Goal: Task Accomplishment & Management: Manage account settings

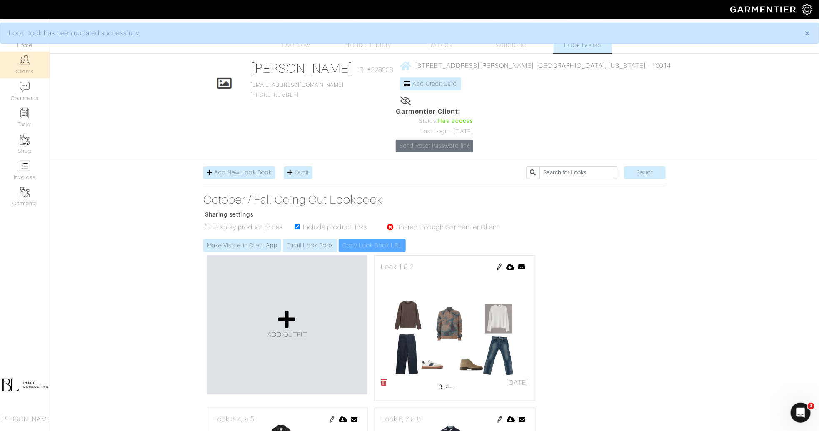
click at [34, 64] on link "Clients" at bounding box center [25, 65] width 50 height 26
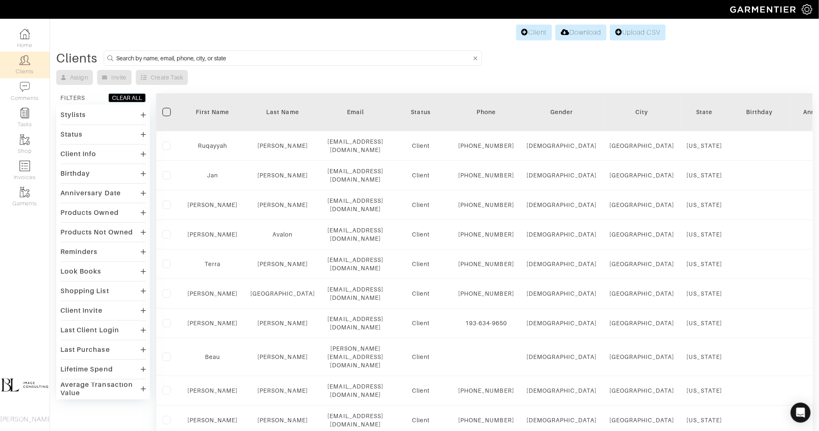
click at [235, 62] on input at bounding box center [293, 58] width 355 height 10
type input "ben"
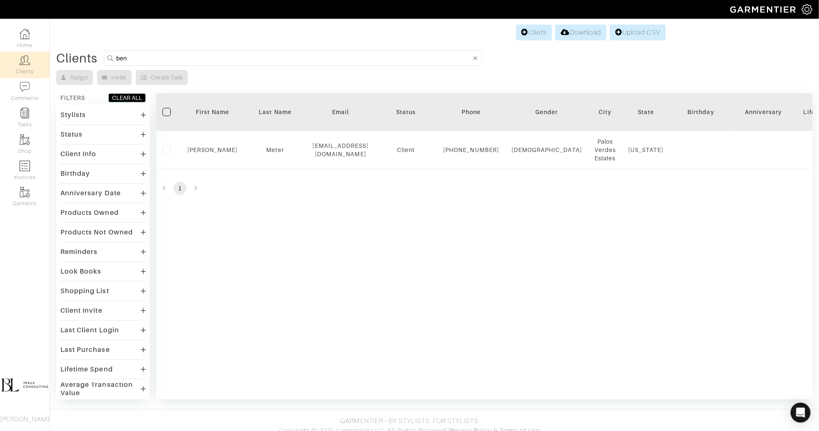
click at [361, 234] on div "Filter First Name Last Name Email Status Phone Gender City State Birthday Anniv…" at bounding box center [484, 246] width 657 height 306
click at [529, 37] on link "Client" at bounding box center [534, 33] width 36 height 16
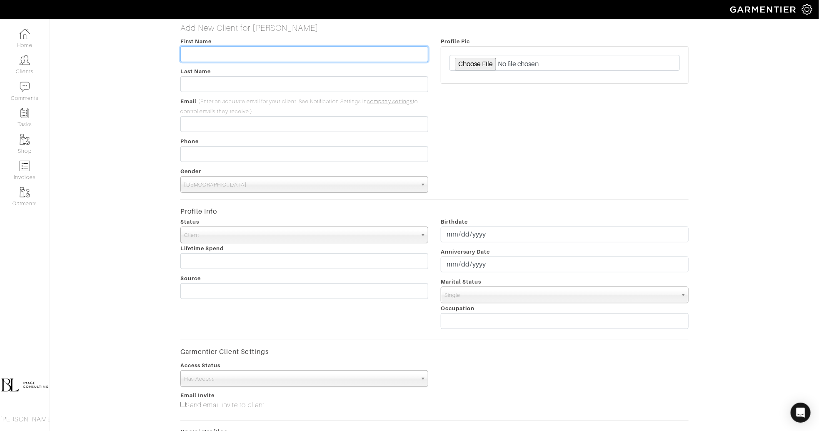
click at [271, 54] on input "text" at bounding box center [304, 54] width 248 height 16
type input "Brooke"
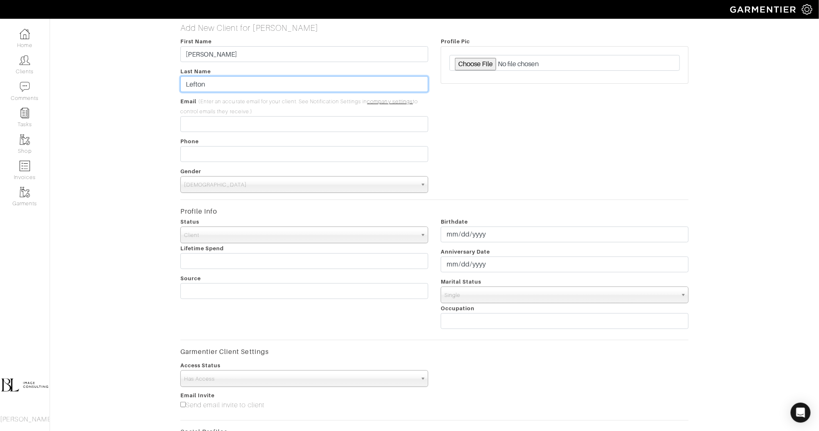
type input "Lefton"
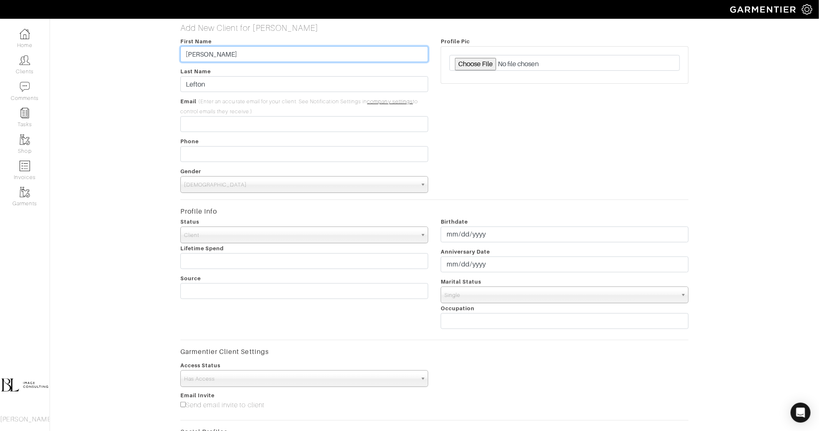
click at [267, 56] on input "Brooke" at bounding box center [304, 54] width 248 height 16
type input "Ben"
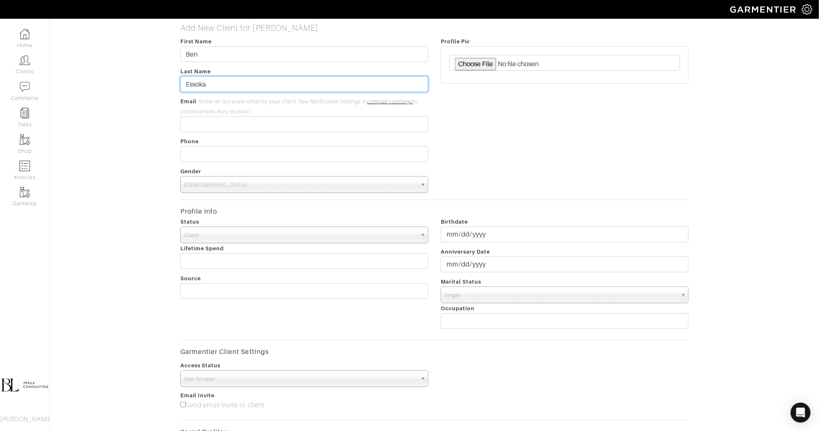
type input "Essoka"
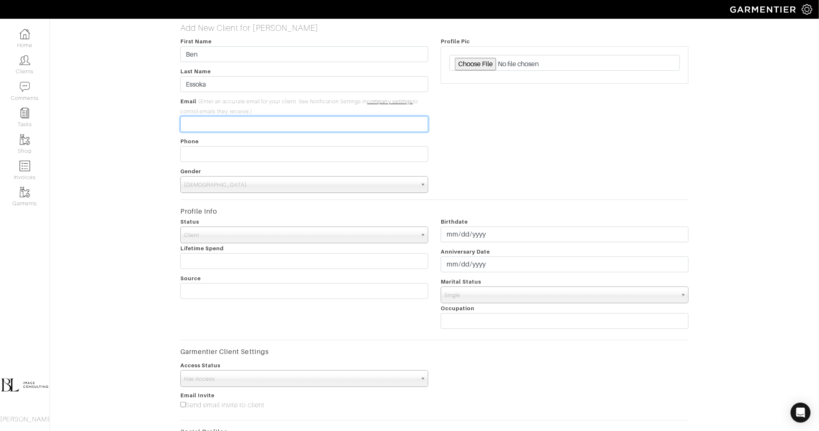
paste input "bernard.essoka@gmail.com"
type input "bernard.essoka@gmail.com"
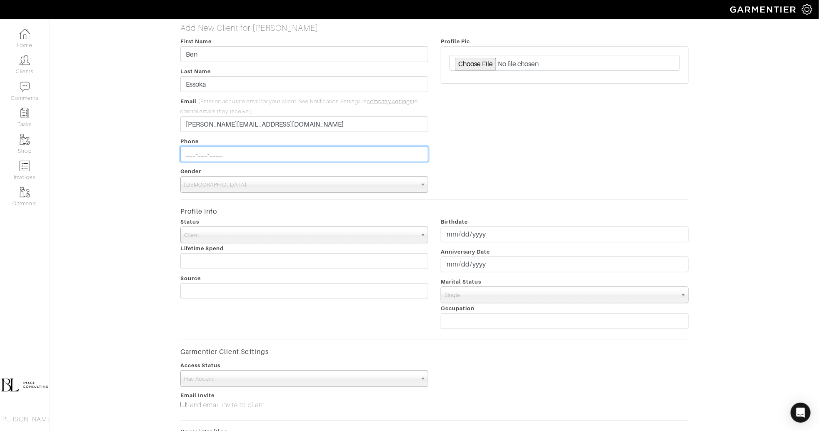
click at [217, 154] on input "___-___-____" at bounding box center [304, 154] width 248 height 16
type input "845-694-9325"
click at [590, 164] on div "Profile Pic" at bounding box center [564, 114] width 260 height 157
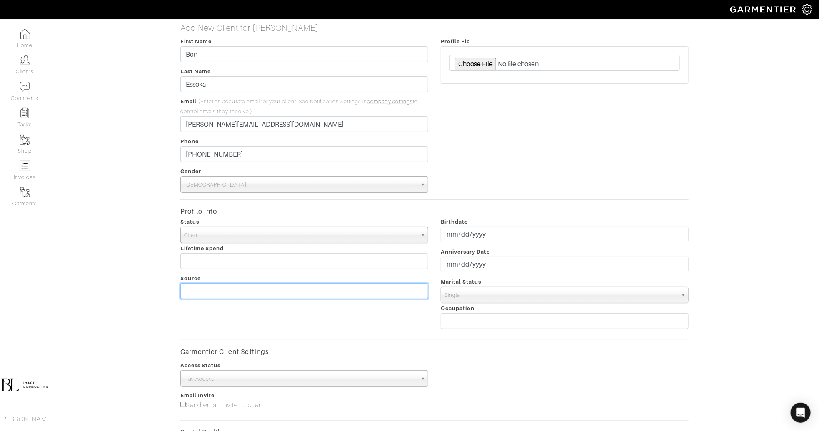
click at [247, 284] on input "text" at bounding box center [304, 291] width 248 height 16
type input "S"
type input "e"
type input "Personal"
click at [326, 325] on div "Status Client Prospect Inactive Client Lifetime Spend Source Personal" at bounding box center [304, 275] width 260 height 117
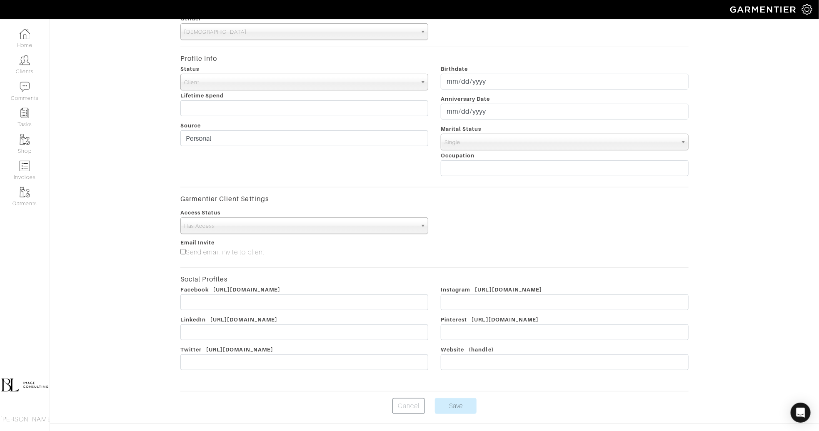
scroll to position [155, 0]
click at [502, 137] on span "Single" at bounding box center [560, 140] width 233 height 17
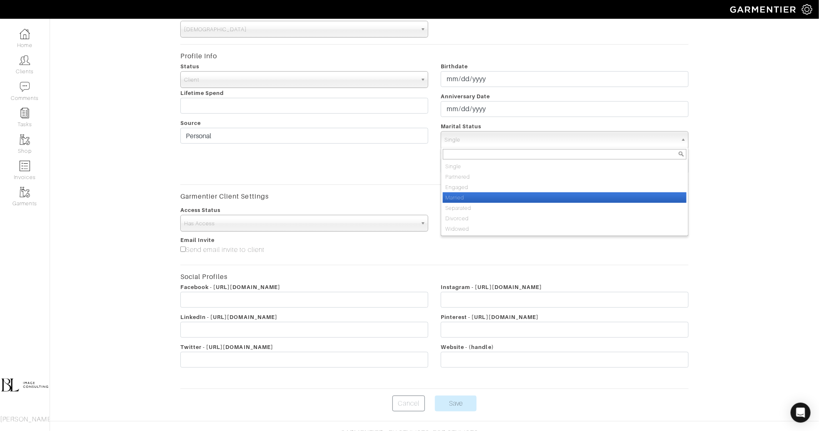
click at [507, 193] on li "Married" at bounding box center [565, 197] width 244 height 10
select select "Married"
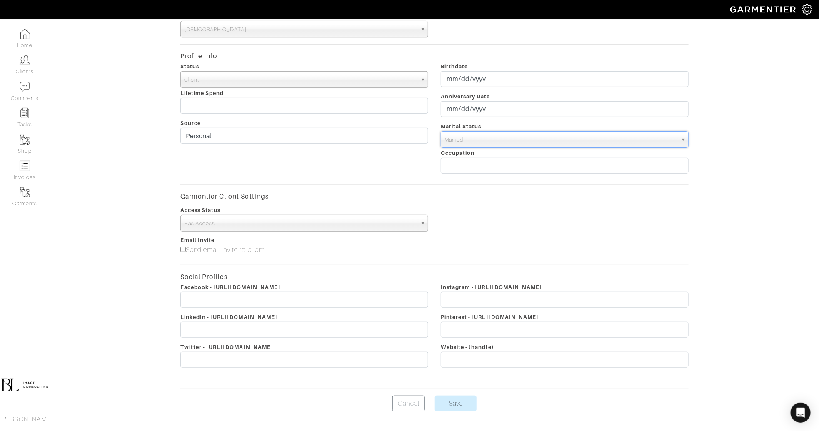
click at [332, 165] on div "Status Client Prospect Inactive Client Lifetime Spend Source Personal" at bounding box center [304, 119] width 260 height 117
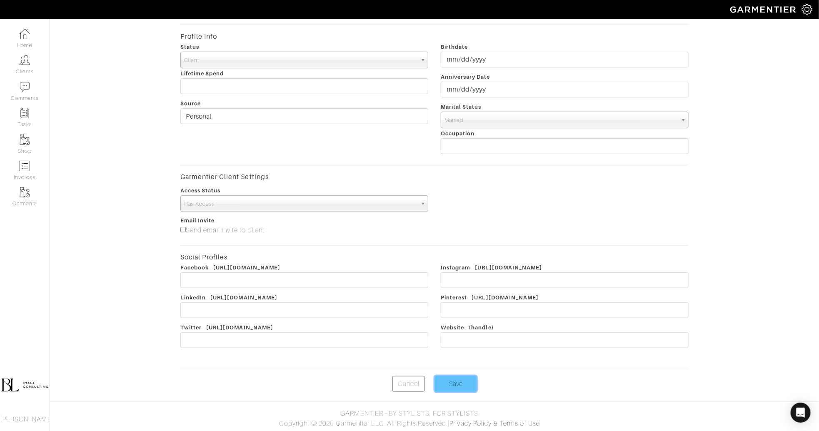
click at [464, 384] on input "Save" at bounding box center [456, 384] width 42 height 16
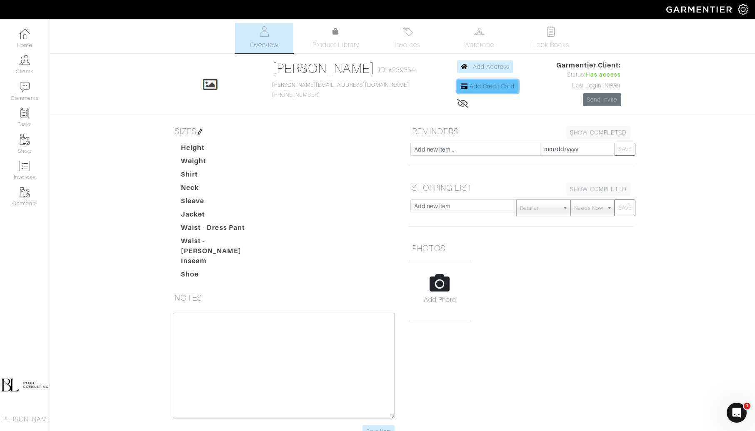
click at [479, 89] on span "Add Credit Card" at bounding box center [491, 86] width 45 height 7
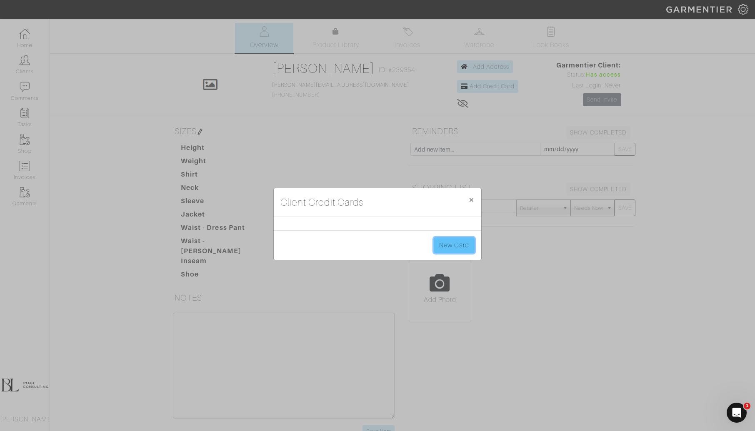
click at [464, 244] on link "New Card" at bounding box center [454, 245] width 41 height 16
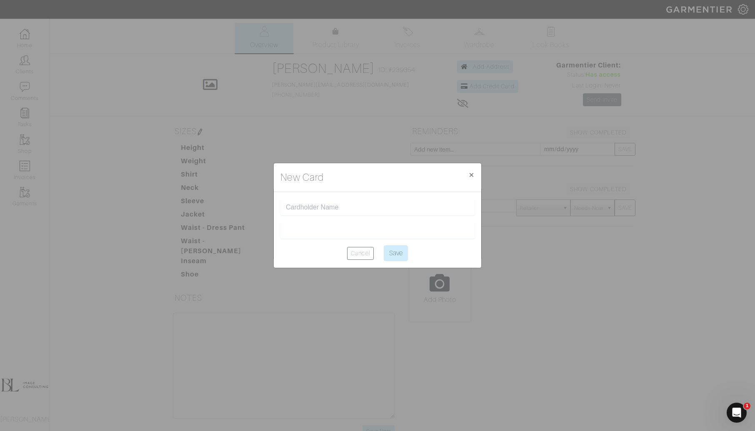
click at [368, 202] on div at bounding box center [377, 207] width 194 height 17
click at [355, 207] on input "text" at bounding box center [377, 207] width 183 height 8
type input "[PERSON_NAME]"
click at [392, 255] on input "Save" at bounding box center [396, 253] width 24 height 16
type input "Saving..."
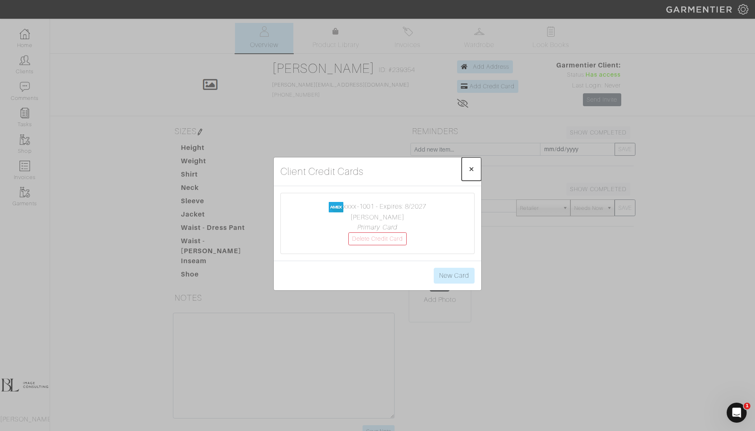
click at [473, 168] on span "×" at bounding box center [471, 168] width 6 height 11
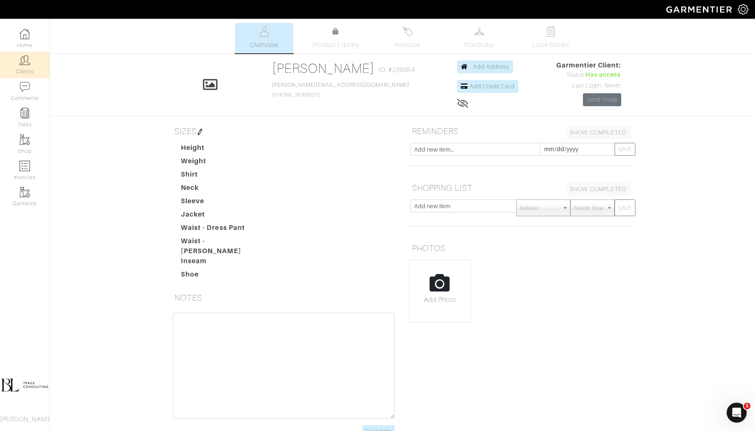
click at [32, 56] on link "Clients" at bounding box center [25, 65] width 50 height 26
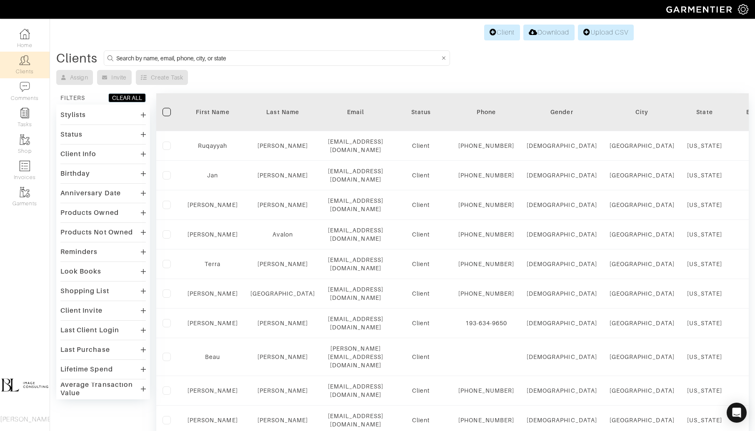
click at [230, 55] on input at bounding box center [277, 58] width 323 height 10
type input "rachel mcfarland"
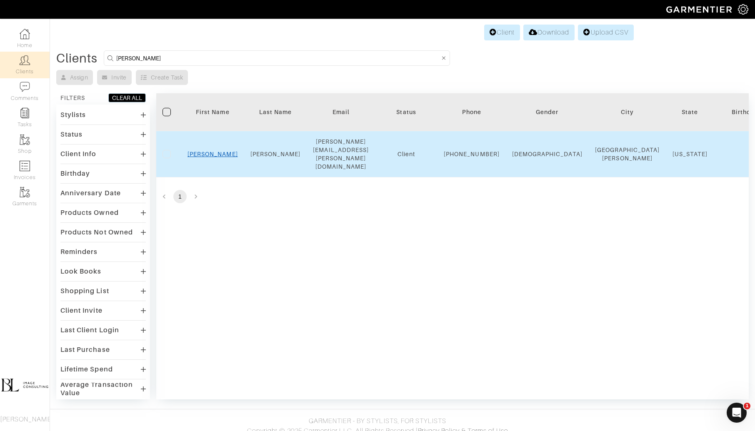
click at [212, 151] on link "Rachel" at bounding box center [212, 154] width 50 height 7
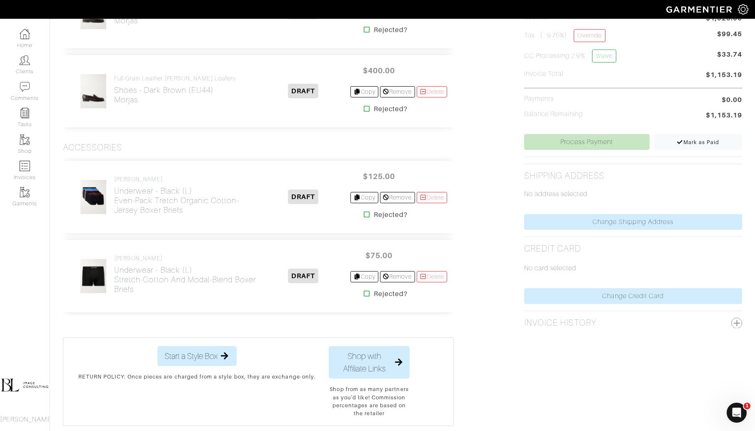
scroll to position [300, 0]
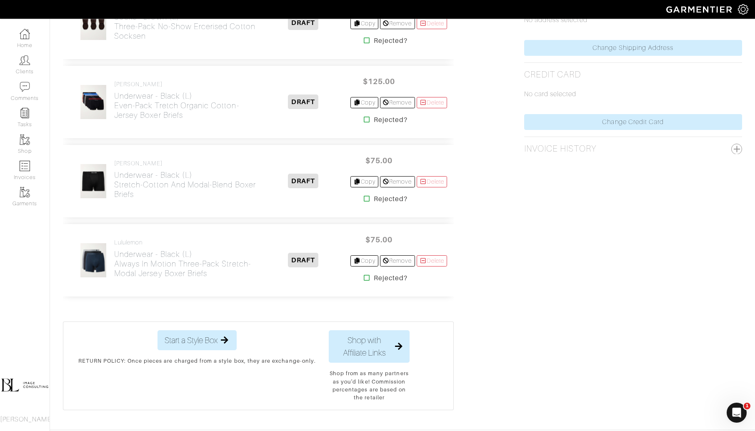
scroll to position [432, 0]
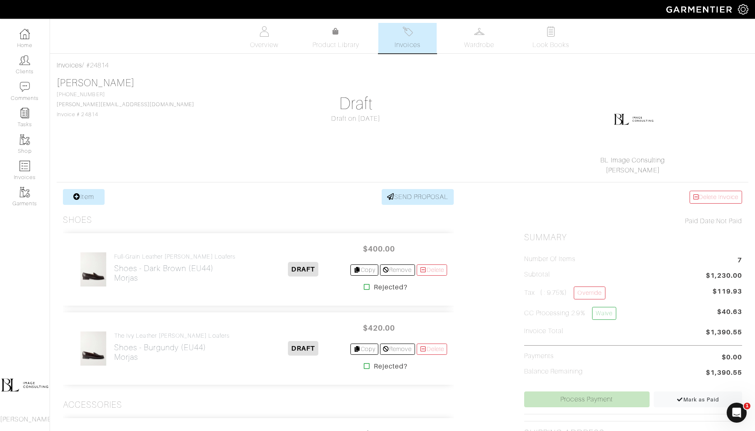
click at [78, 196] on icon at bounding box center [76, 196] width 7 height 7
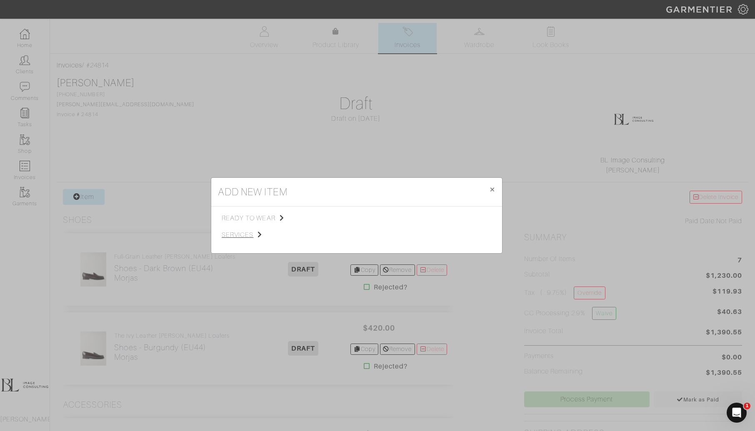
click at [243, 234] on span "services" at bounding box center [264, 235] width 84 height 10
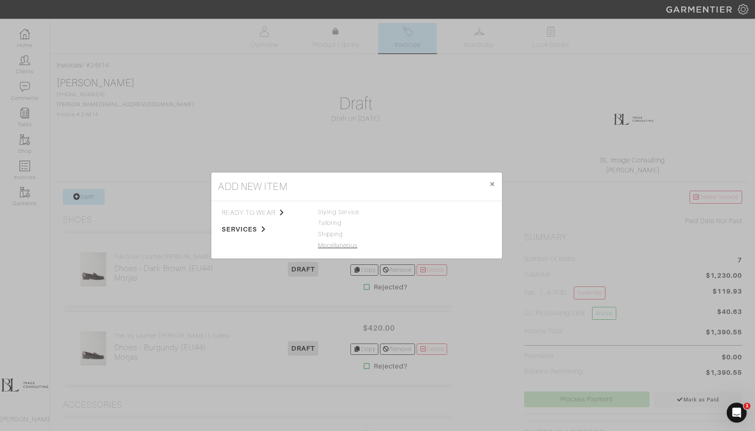
click at [351, 243] on link "Miscellaneous" at bounding box center [338, 245] width 40 height 7
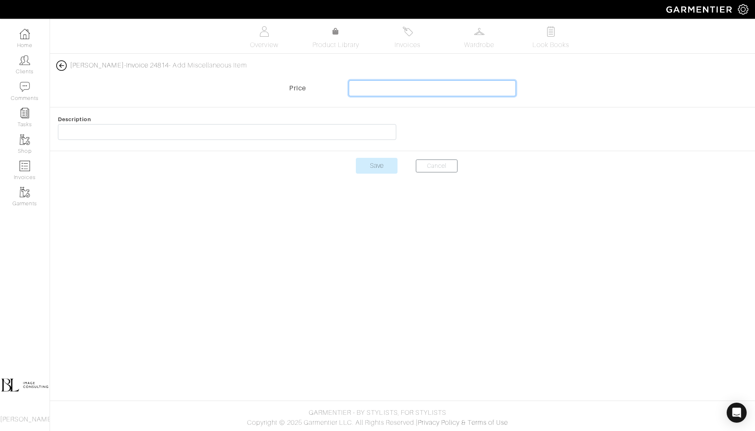
click at [404, 84] on input "text" at bounding box center [432, 88] width 167 height 16
type input "25"
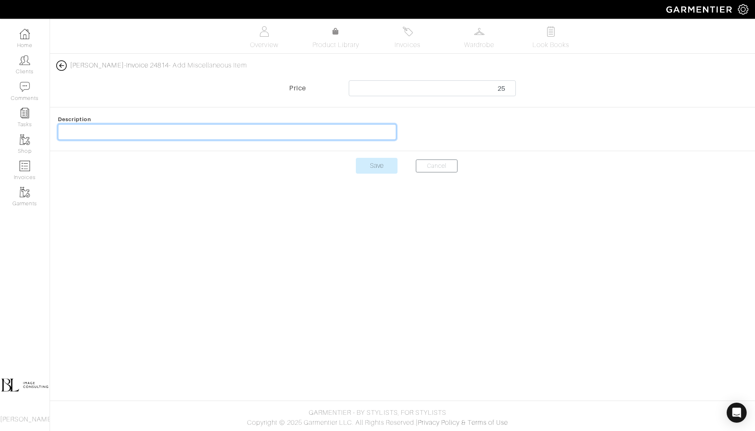
click at [235, 130] on input "text" at bounding box center [227, 132] width 338 height 16
type input "Express Shipping"
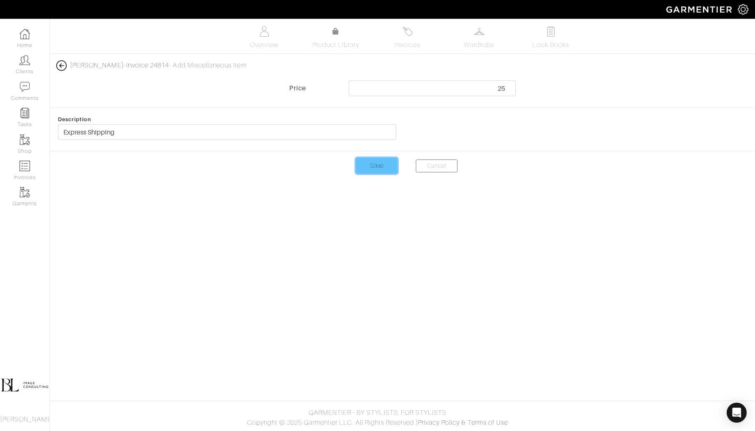
click at [379, 161] on input "Save" at bounding box center [377, 166] width 42 height 16
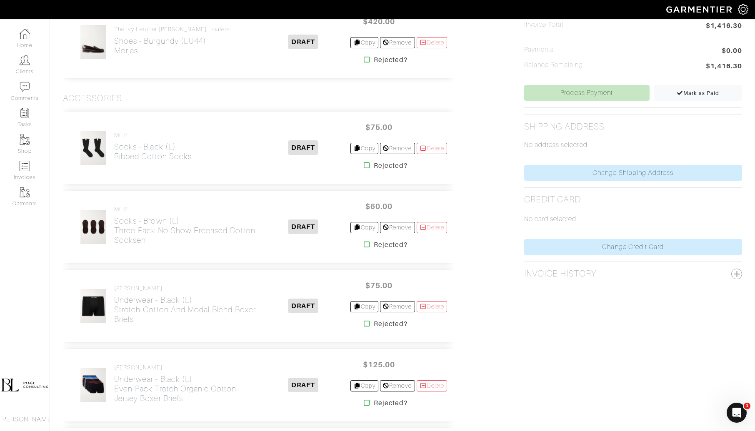
scroll to position [309, 0]
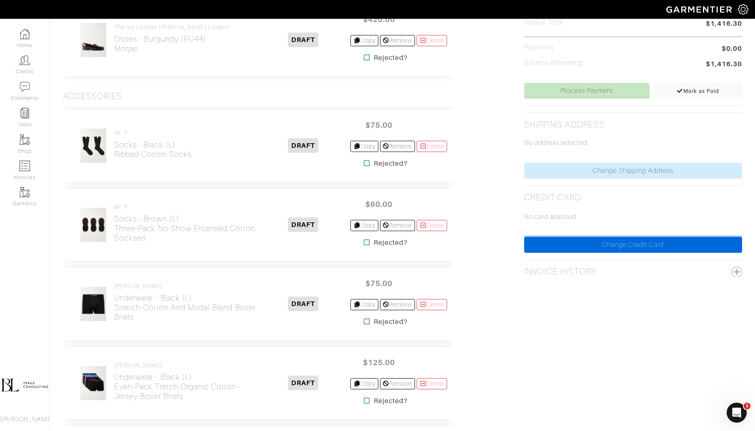
click at [596, 243] on link "Change Credit Card" at bounding box center [633, 245] width 218 height 16
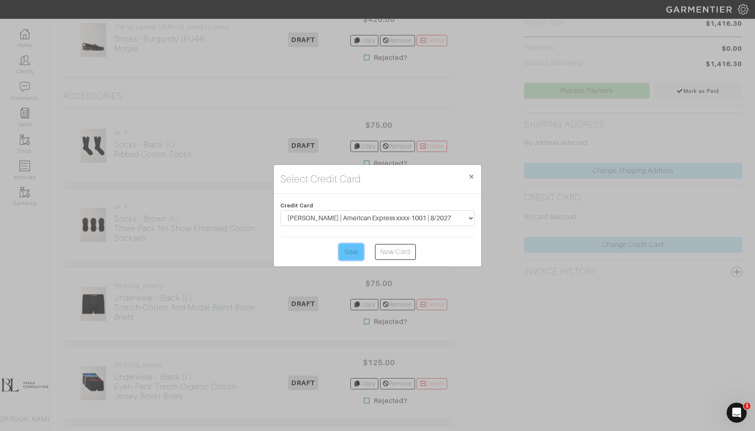
click at [347, 255] on input "Save" at bounding box center [351, 252] width 24 height 16
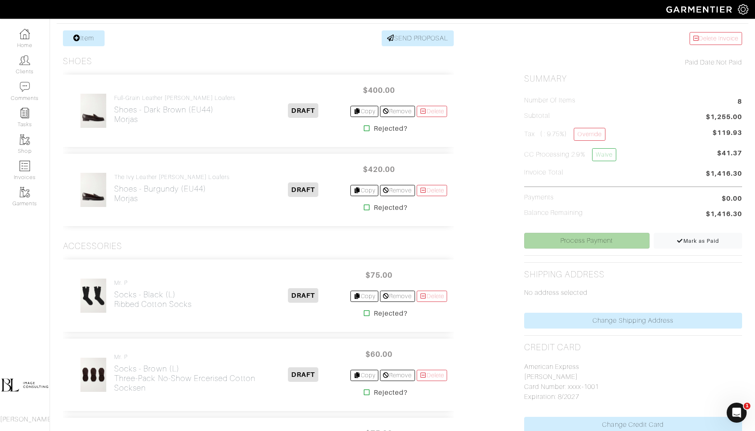
scroll to position [146, 0]
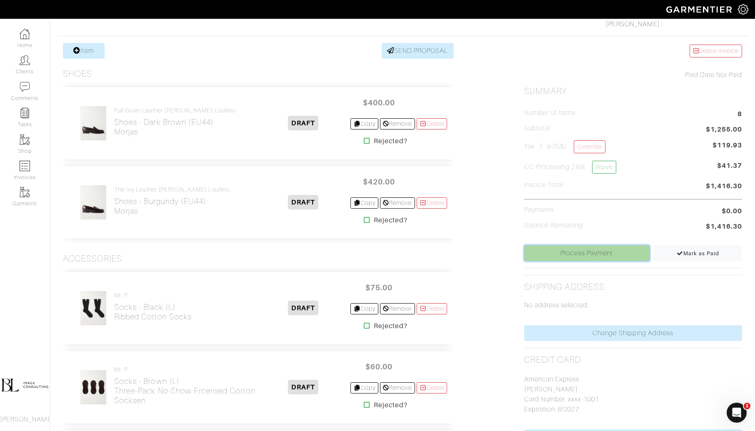
click at [599, 252] on link "Process Payment" at bounding box center [586, 253] width 125 height 16
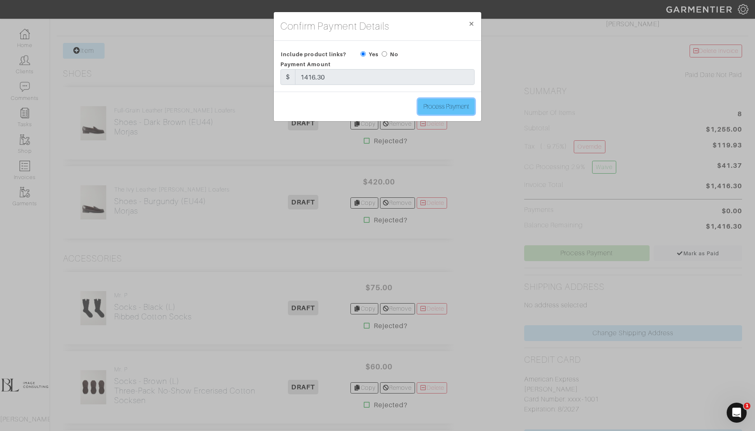
click at [444, 103] on input "Process Payment" at bounding box center [446, 107] width 57 height 16
type input "Process Payment"
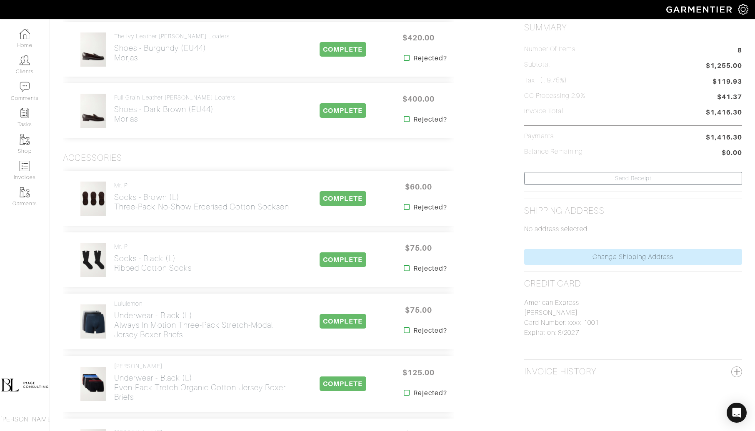
scroll to position [0, 0]
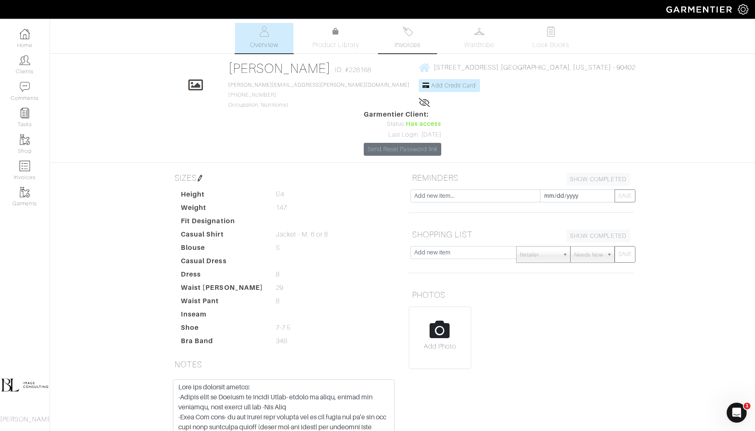
click at [399, 42] on span "Invoices" at bounding box center [406, 45] width 25 height 10
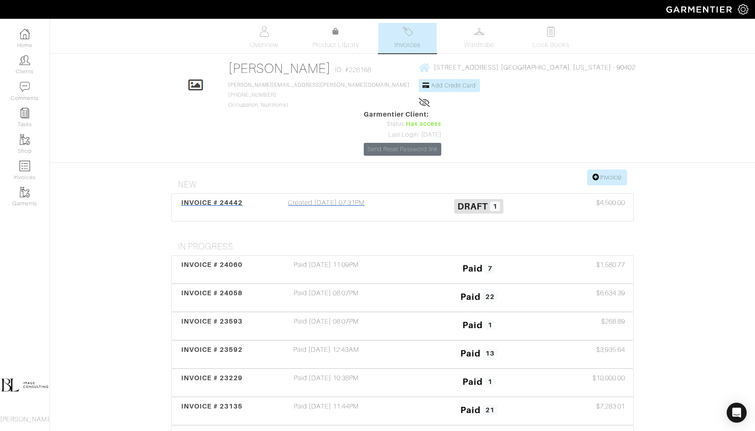
click at [374, 198] on div "Created 08/26/25 07:31PM" at bounding box center [326, 207] width 152 height 19
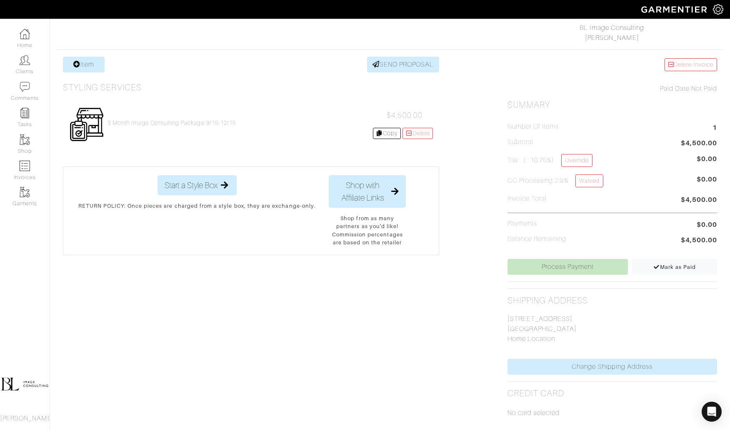
scroll to position [138, 0]
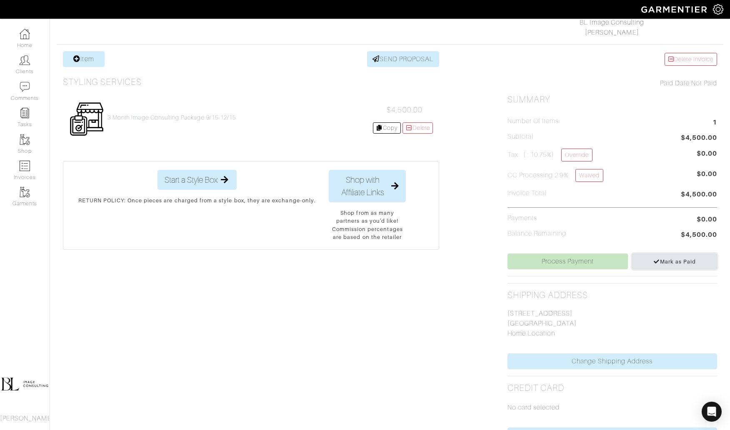
click at [672, 263] on link "Mark as Paid" at bounding box center [674, 262] width 85 height 16
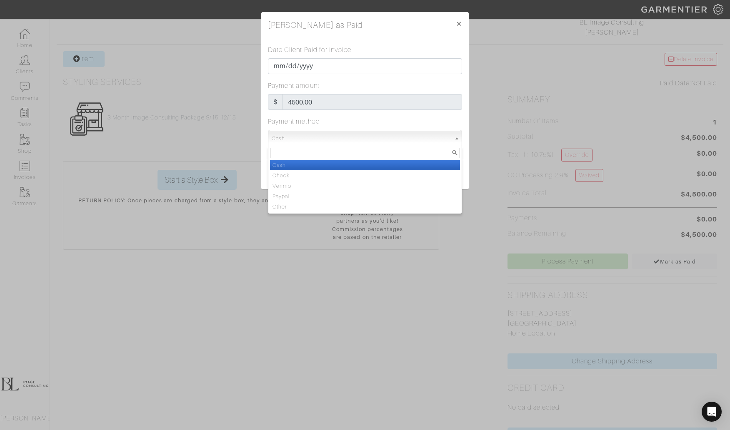
click at [352, 139] on span "Cash" at bounding box center [361, 138] width 179 height 17
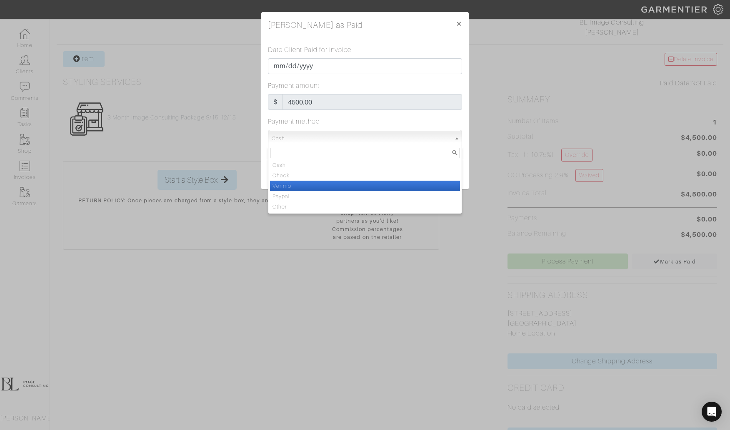
click at [358, 188] on li "Venmo" at bounding box center [365, 186] width 190 height 10
select select "Venmo"
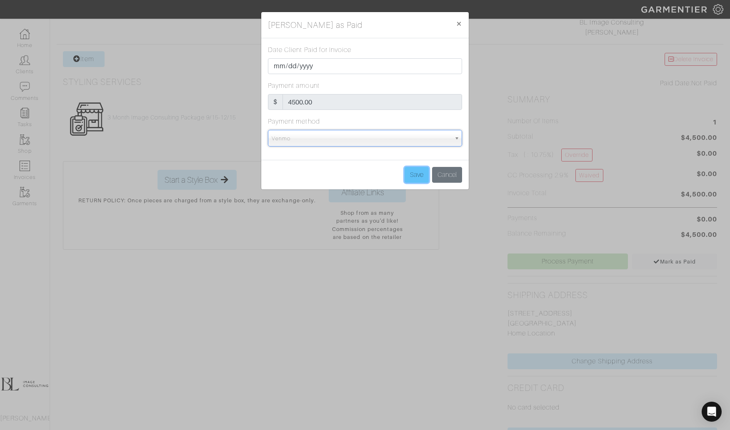
click at [423, 176] on input "Save" at bounding box center [416, 175] width 24 height 16
type input "Save"
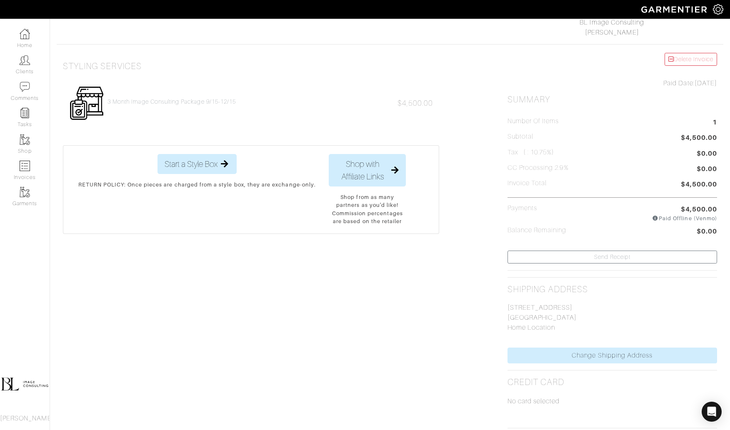
scroll to position [0, 0]
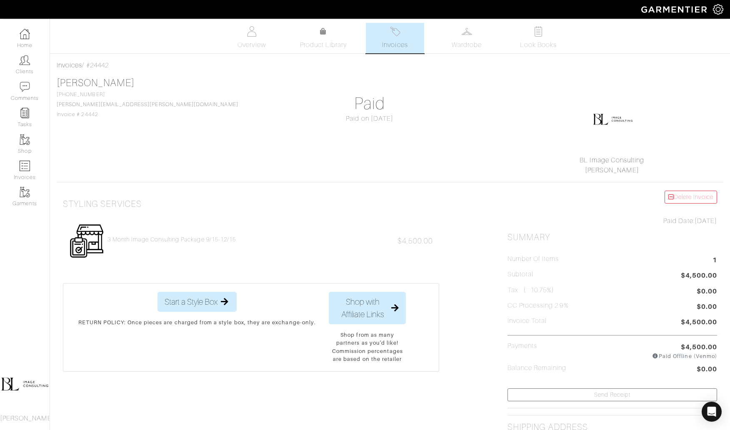
click at [406, 44] on span "Invoices" at bounding box center [394, 45] width 25 height 10
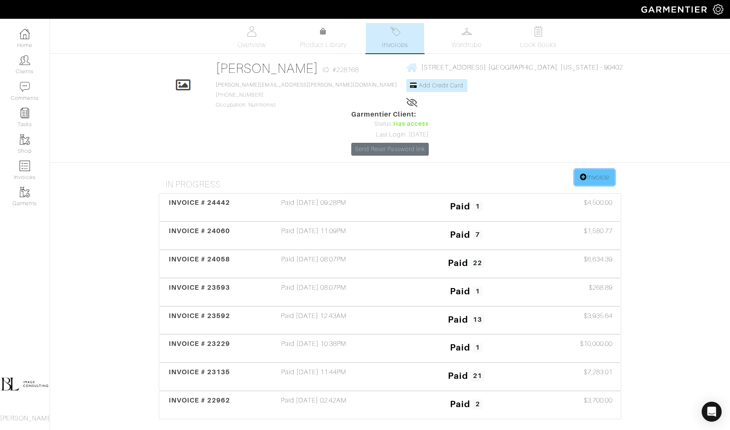
click at [593, 170] on link "Invoice" at bounding box center [594, 178] width 40 height 16
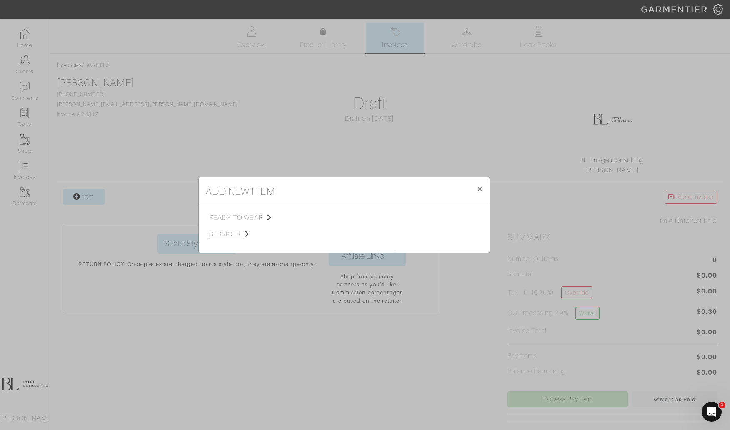
click at [237, 232] on span "services" at bounding box center [251, 235] width 84 height 10
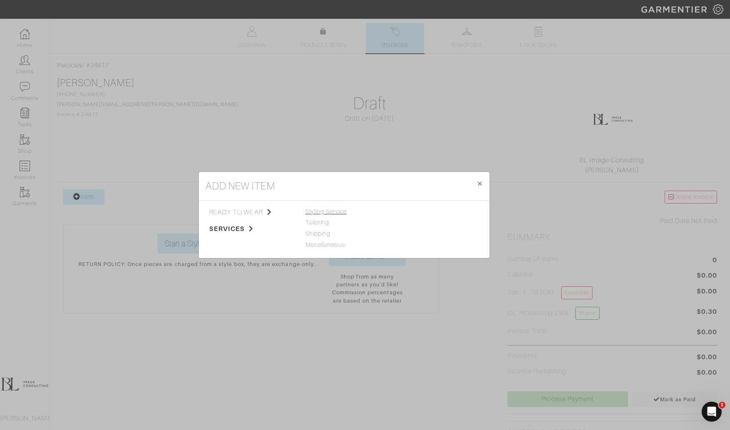
click at [339, 215] on span "Styling Service" at bounding box center [325, 211] width 41 height 7
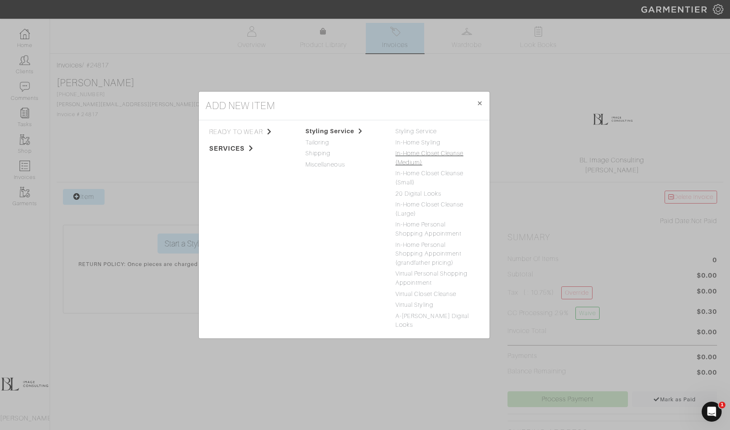
click at [459, 158] on link "In-Home Closet Cleanse (Medium)" at bounding box center [429, 158] width 68 height 16
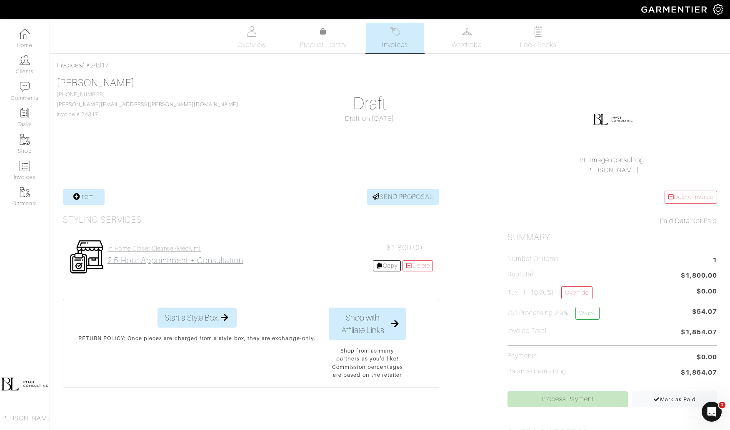
drag, startPoint x: 0, startPoint y: 0, endPoint x: 161, endPoint y: 260, distance: 305.9
click at [161, 260] on h2 "2.5-hour appointment + Consultation" at bounding box center [175, 261] width 136 height 10
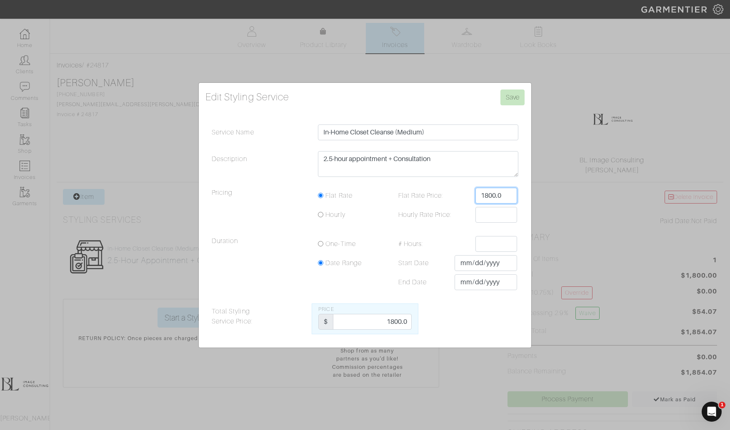
click at [502, 193] on input "1800.0" at bounding box center [496, 196] width 42 height 16
type input "1500"
drag, startPoint x: 397, startPoint y: 134, endPoint x: 470, endPoint y: 132, distance: 73.3
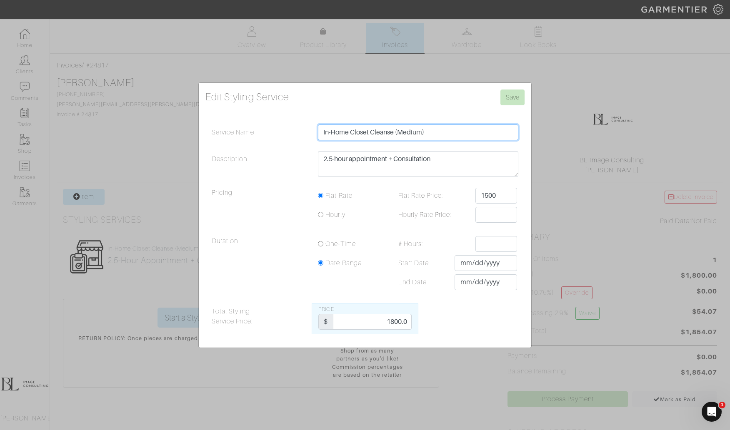
click at [470, 134] on input "In-Home Closet Cleanse (Medium)" at bounding box center [418, 133] width 200 height 16
type input "In-Home Closet Cleanse + Assessment"
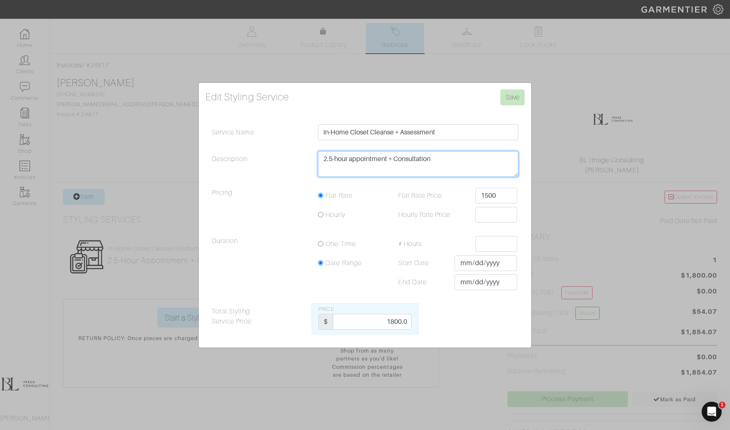
click at [402, 157] on textarea "2.5-hour appointment + Consultation" at bounding box center [418, 164] width 200 height 26
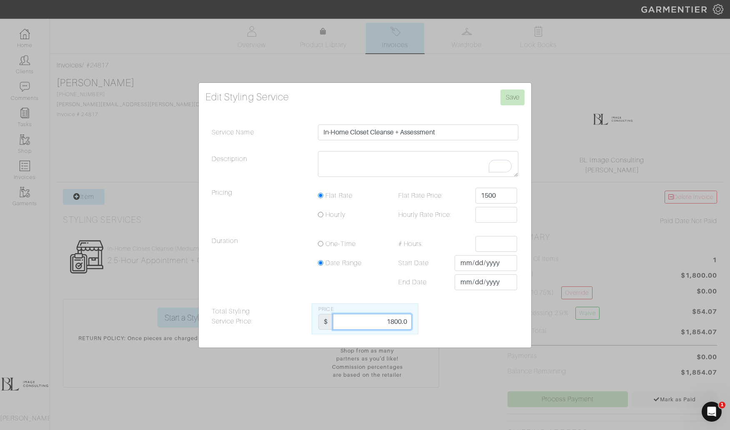
drag, startPoint x: 384, startPoint y: 322, endPoint x: 419, endPoint y: 317, distance: 35.8
click at [425, 321] on div "Total Styling Service Price: Price $ 1800.0" at bounding box center [364, 319] width 319 height 31
type input "1500"
click at [477, 332] on div "Total Styling Service Price: Price $ 1500" at bounding box center [364, 319] width 319 height 31
click at [501, 96] on input "Save" at bounding box center [512, 98] width 24 height 16
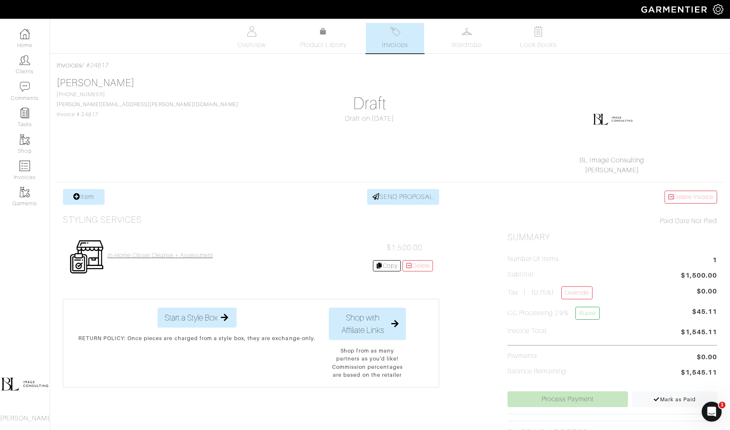
click at [204, 254] on h4 "In-Home Closet Cleanse + Assessment" at bounding box center [159, 255] width 105 height 7
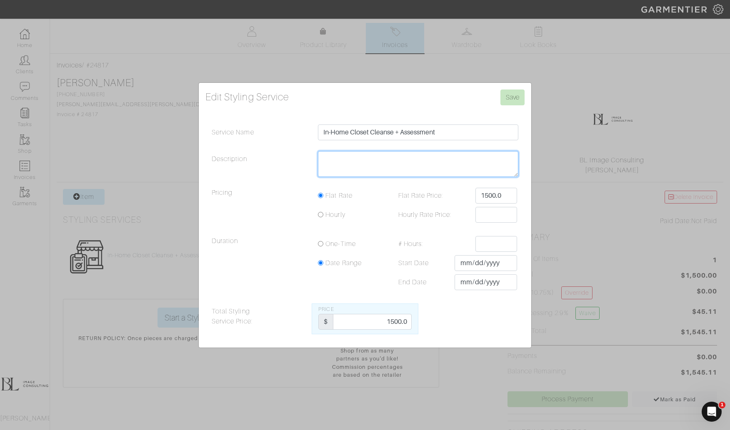
click at [349, 165] on textarea "Description" at bounding box center [418, 164] width 200 height 26
type textarea "Husband"
click at [515, 90] on input "Save" at bounding box center [512, 98] width 24 height 16
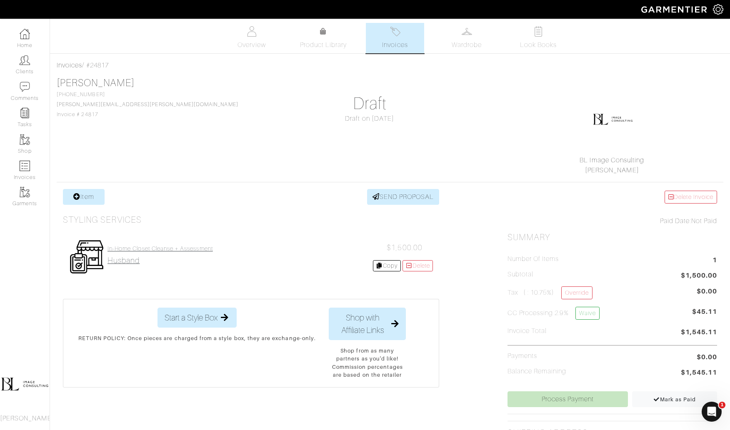
click at [190, 249] on h4 "In-Home Closet Cleanse + Assessment" at bounding box center [159, 248] width 105 height 7
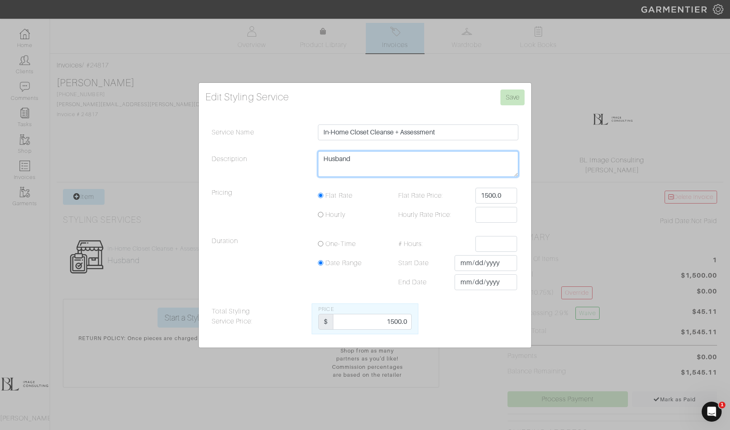
click at [379, 159] on textarea "Husband" at bounding box center [418, 164] width 200 height 26
click at [380, 159] on textarea "Husband" at bounding box center [418, 164] width 200 height 26
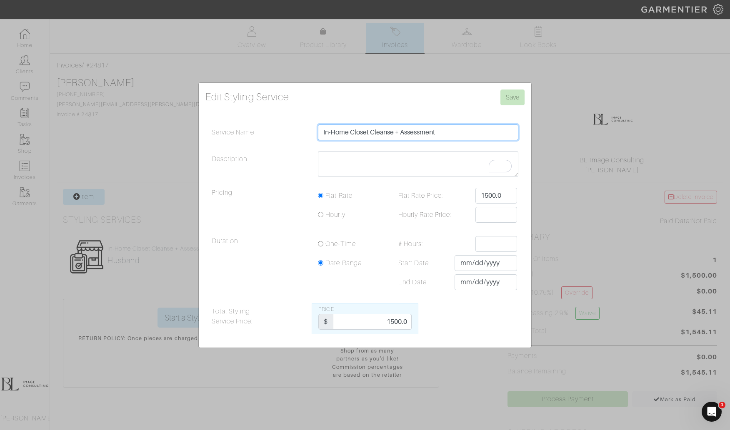
click at [464, 134] on input "In-Home Closet Cleanse + Assessment" at bounding box center [418, 133] width 200 height 16
type input "In-Home Closet Cleanse + Assessment (husband)"
click at [510, 100] on input "Save" at bounding box center [512, 98] width 24 height 16
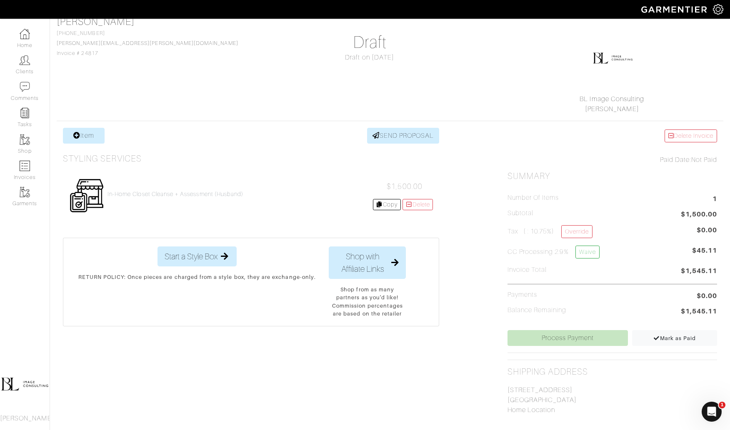
scroll to position [63, 0]
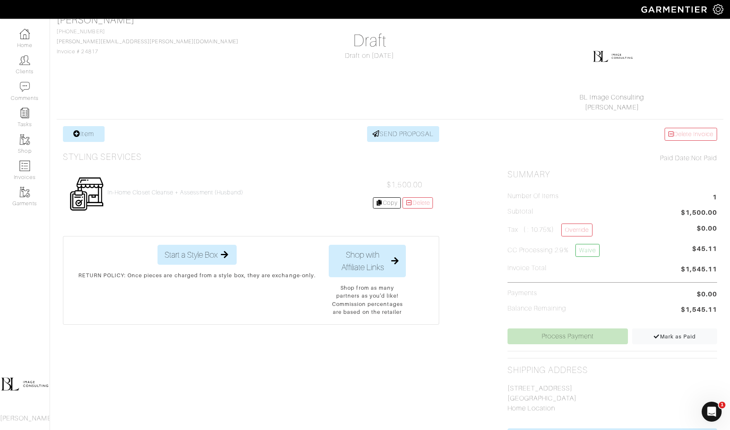
click at [544, 244] on h5 "CC Processing 2.9% Waive" at bounding box center [553, 250] width 92 height 13
click at [587, 250] on link "Waive" at bounding box center [587, 250] width 24 height 13
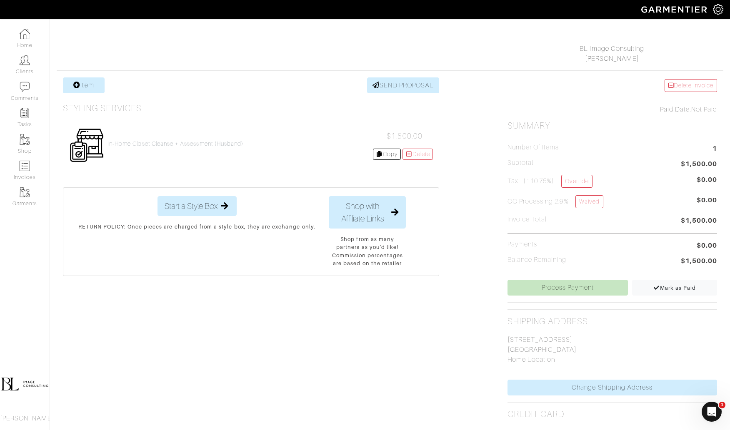
scroll to position [115, 0]
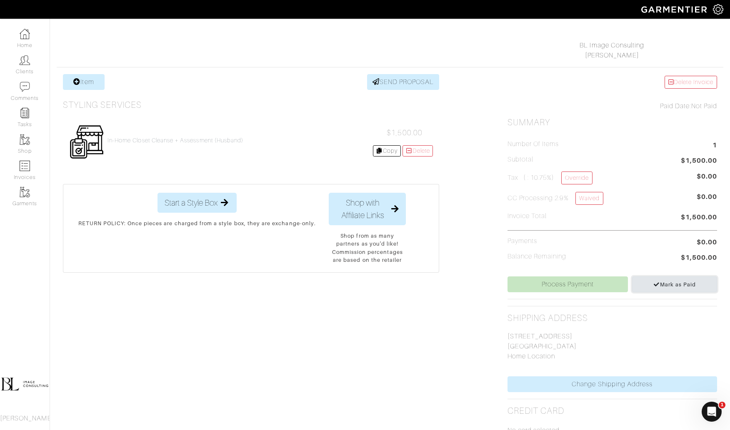
click at [679, 285] on span "Mark as Paid" at bounding box center [674, 285] width 43 height 6
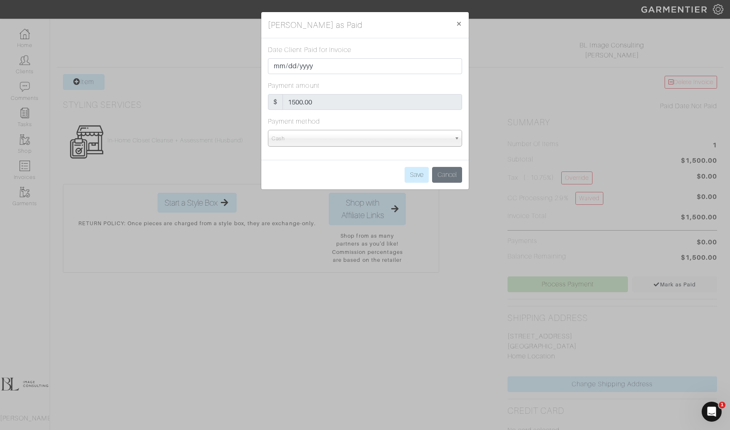
click at [334, 143] on span "Cash" at bounding box center [361, 138] width 179 height 17
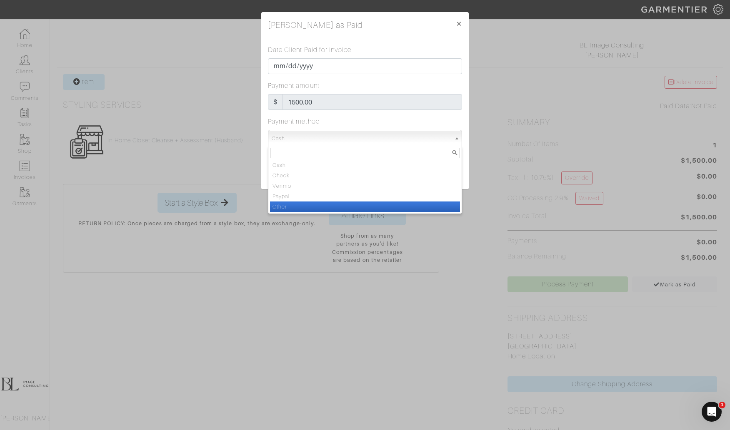
click at [352, 203] on li "Other" at bounding box center [365, 207] width 190 height 10
select select "Other"
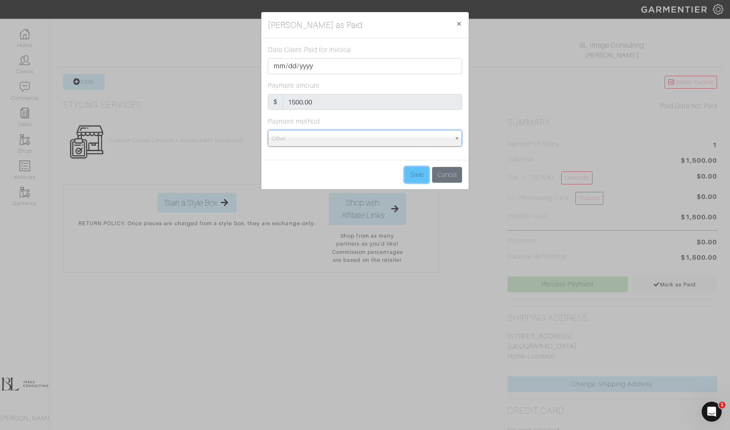
click at [416, 180] on input "Save" at bounding box center [416, 175] width 24 height 16
type input "Save"
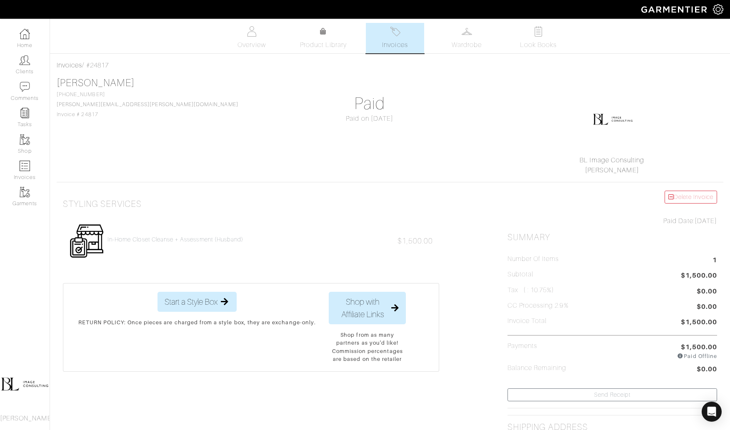
click at [409, 40] on link "Invoices" at bounding box center [395, 38] width 58 height 30
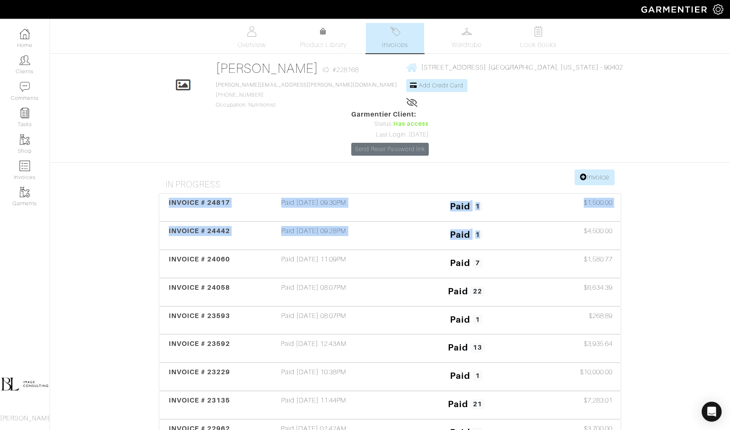
drag, startPoint x: 679, startPoint y: 191, endPoint x: 131, endPoint y: 144, distance: 549.8
click at [131, 144] on div "[PERSON_NAME] Invoices Overview Product Library Invoices Wardrobe Look Books Ov…" at bounding box center [365, 245] width 730 height 445
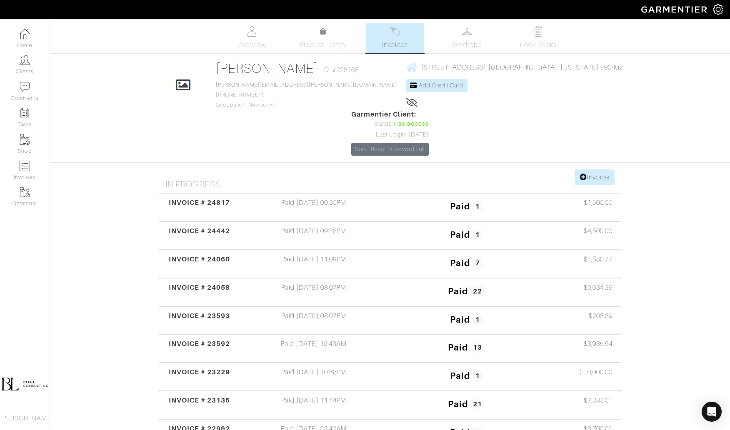
click at [124, 182] on div "[PERSON_NAME] Invoices Overview Product Library Invoices Wardrobe Look Books Ov…" at bounding box center [365, 245] width 730 height 445
click at [667, 205] on div "[PERSON_NAME] Invoices Overview Product Library Invoices Wardrobe Look Books Ov…" at bounding box center [365, 245] width 730 height 445
click at [382, 46] on span "Invoices" at bounding box center [394, 45] width 25 height 10
